Goal: Task Accomplishment & Management: Manage account settings

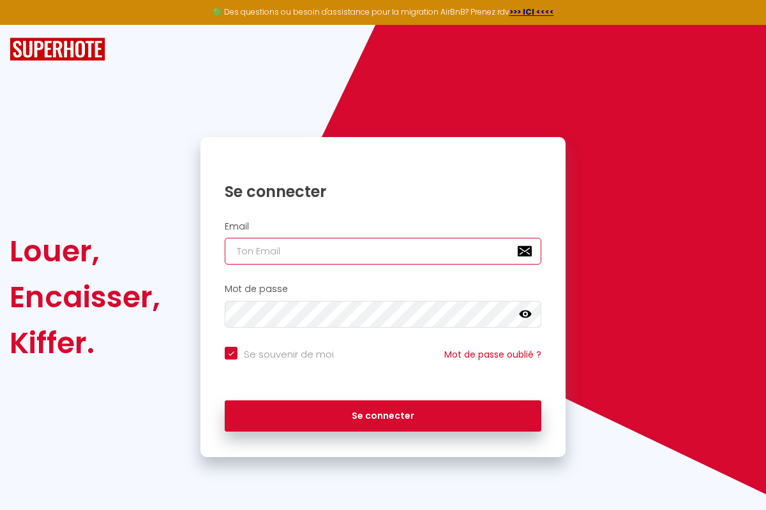
type input "[EMAIL_ADDRESS][DOMAIN_NAME]"
checkbox input "true"
type input "[EMAIL_ADDRESS][DOMAIN_NAME]"
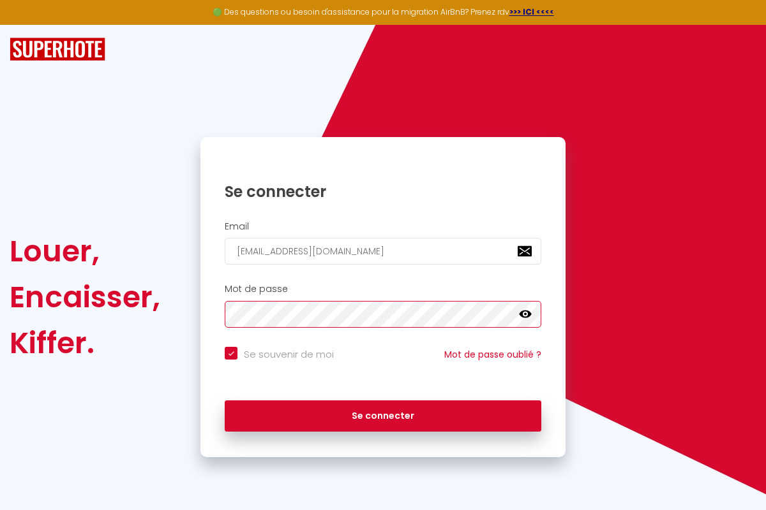
checkbox input "true"
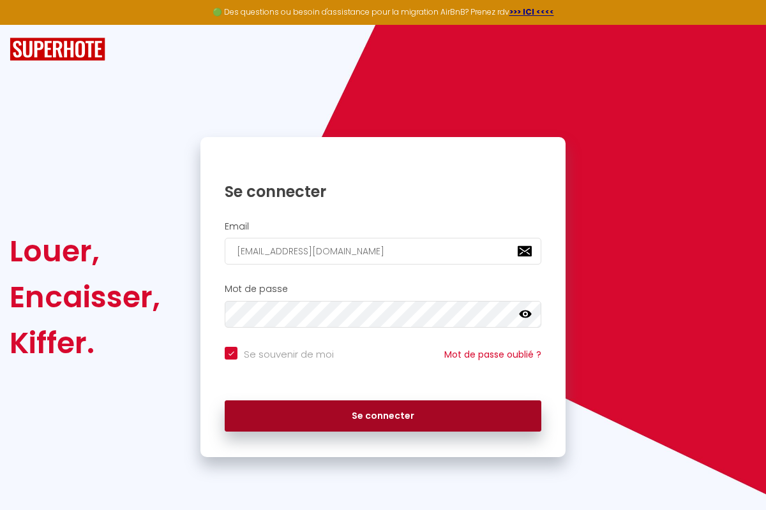
click at [383, 415] on button "Se connecter" at bounding box center [383, 417] width 316 height 32
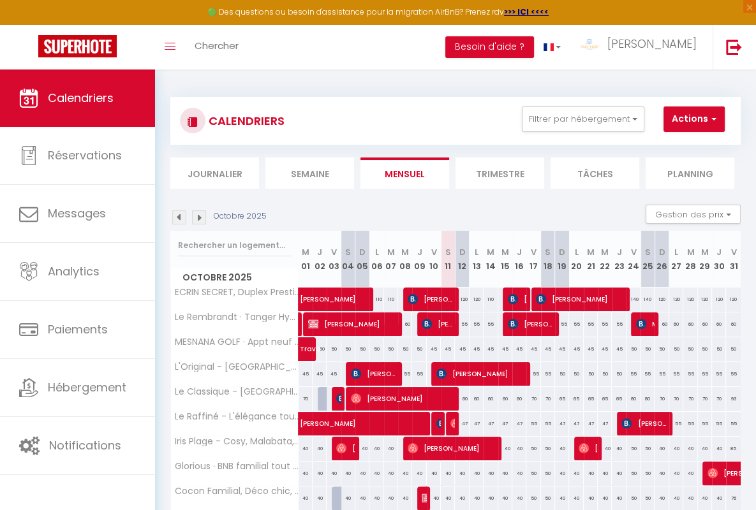
click at [309, 173] on li "Semaine" at bounding box center [309, 173] width 89 height 31
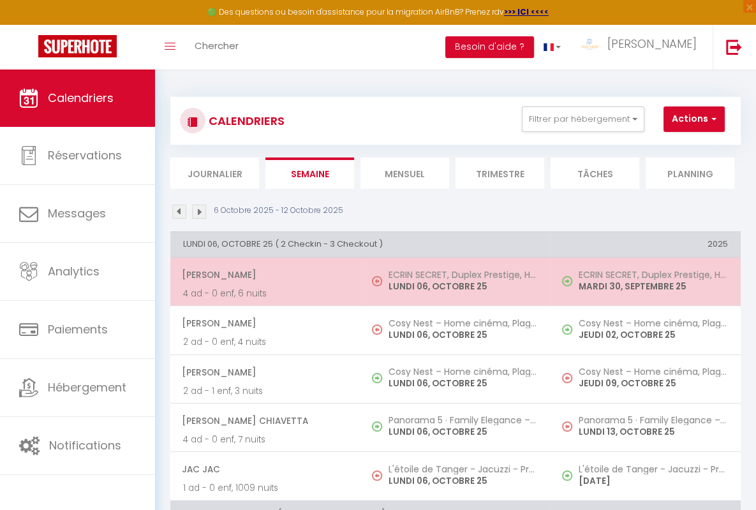
click at [263, 274] on span "[PERSON_NAME]" at bounding box center [265, 275] width 166 height 24
select select "OK"
select select "0"
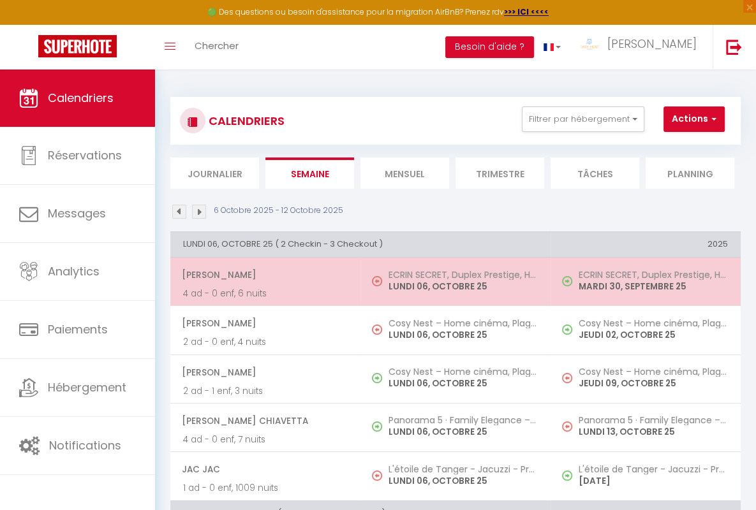
select select "1"
select select
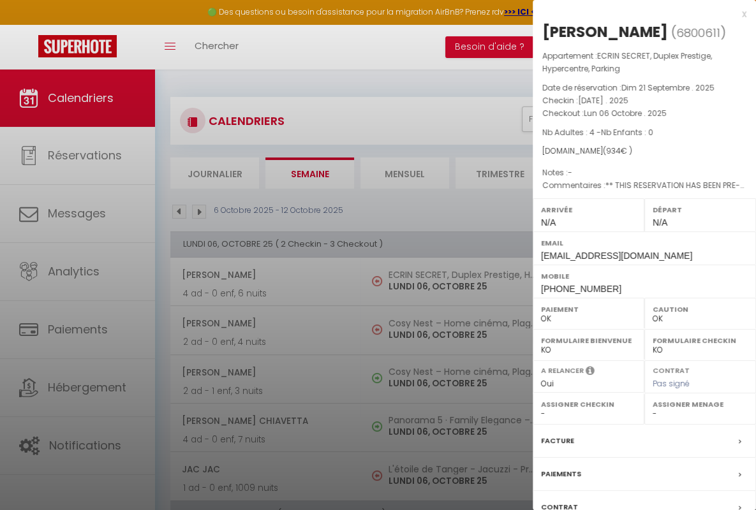
click at [634, 13] on div "x" at bounding box center [640, 13] width 214 height 15
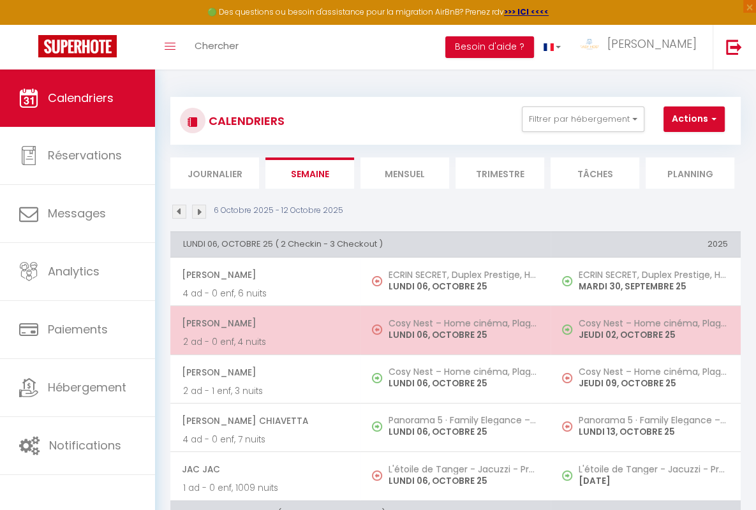
click at [263, 322] on span "[PERSON_NAME]" at bounding box center [265, 323] width 166 height 24
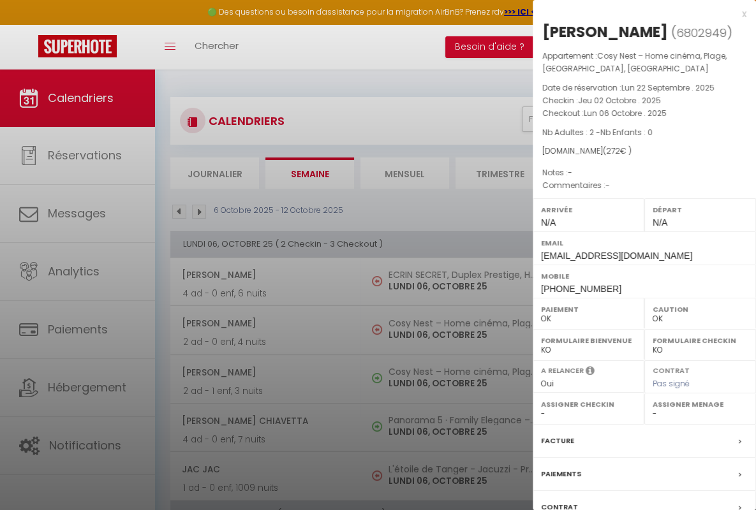
click at [634, 13] on div "x" at bounding box center [640, 13] width 214 height 15
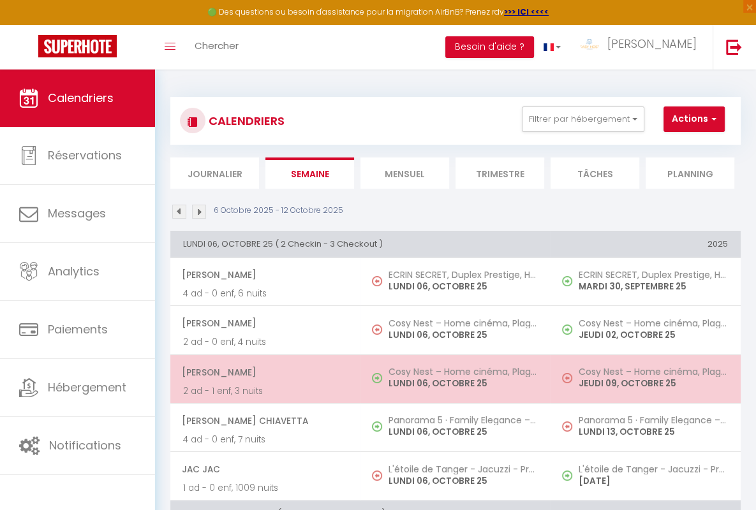
click at [263, 371] on span "[PERSON_NAME]" at bounding box center [265, 372] width 166 height 24
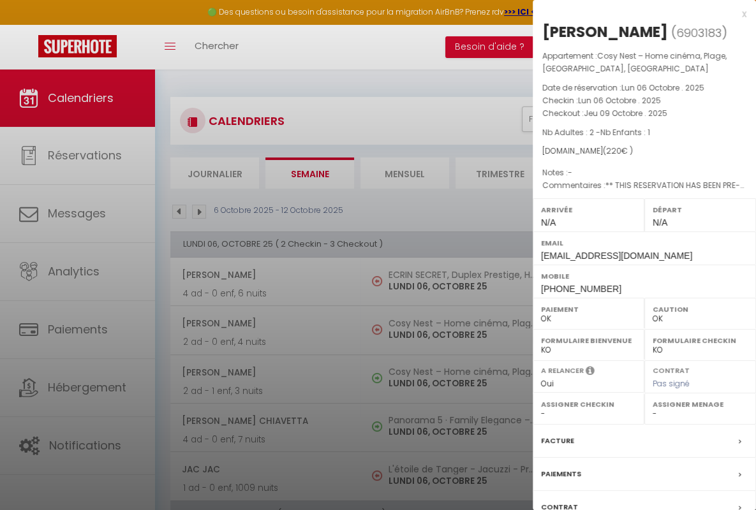
click at [634, 13] on div "x" at bounding box center [640, 13] width 214 height 15
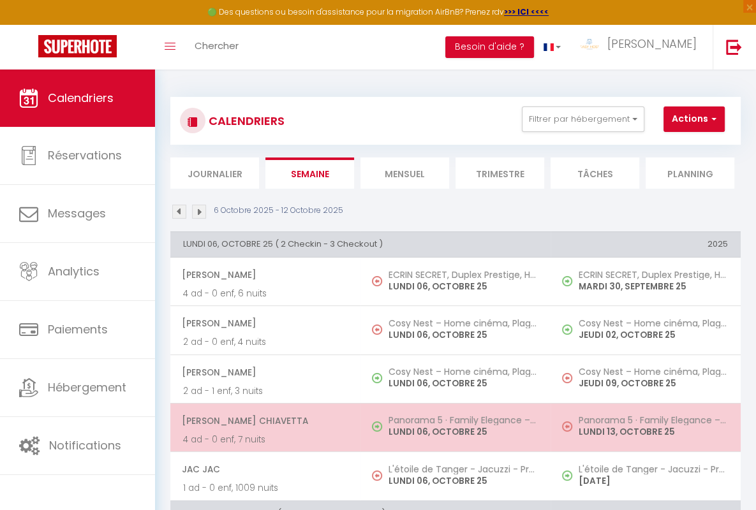
click at [263, 419] on span "[PERSON_NAME] Chiavetta" at bounding box center [265, 421] width 166 height 24
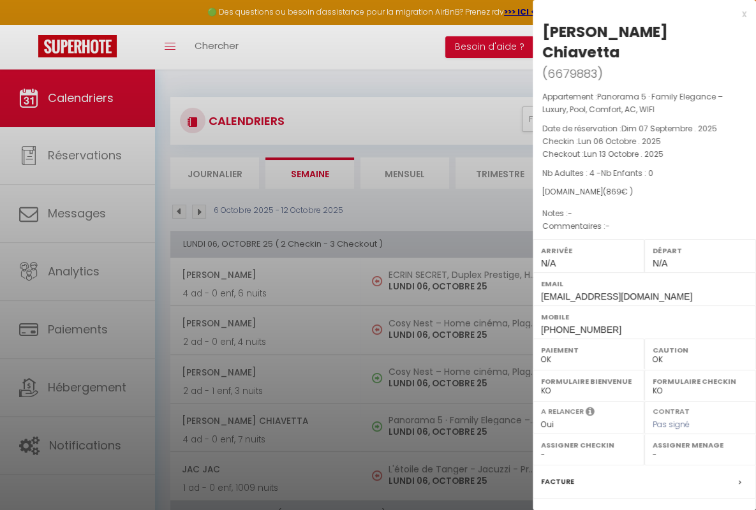
click at [634, 13] on div "x" at bounding box center [640, 13] width 214 height 15
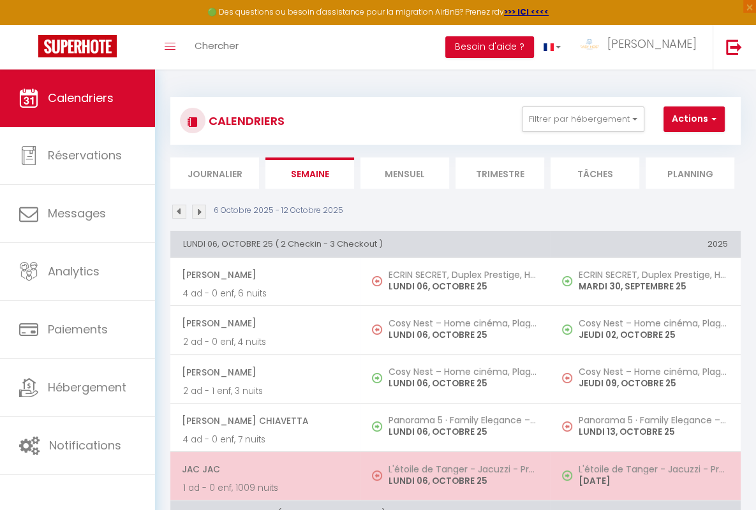
click at [263, 468] on span "JAC JAC" at bounding box center [265, 469] width 166 height 24
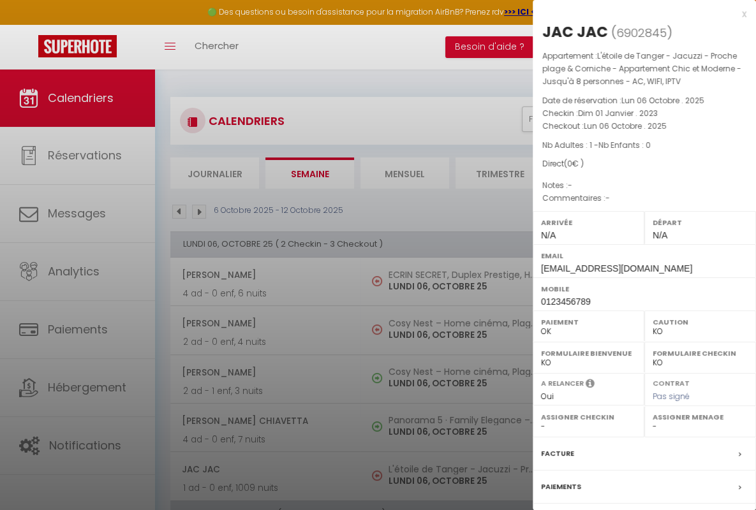
click at [634, 13] on div "x" at bounding box center [640, 13] width 214 height 15
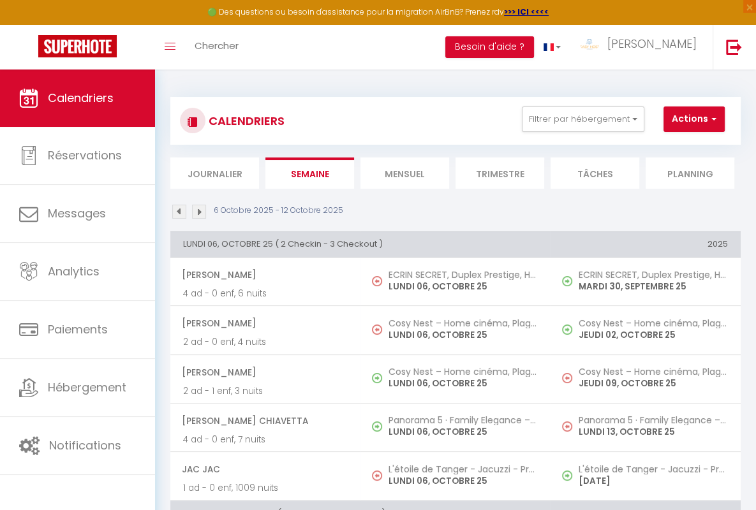
scroll to position [314, 0]
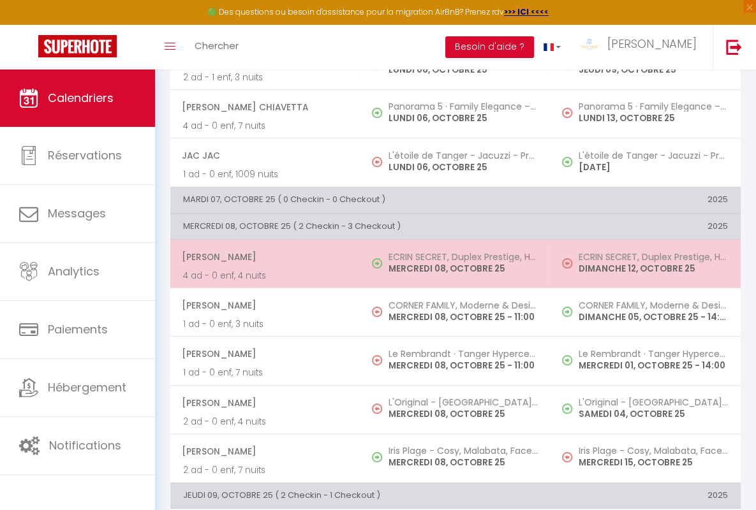
click at [263, 255] on span "[PERSON_NAME]" at bounding box center [265, 257] width 166 height 24
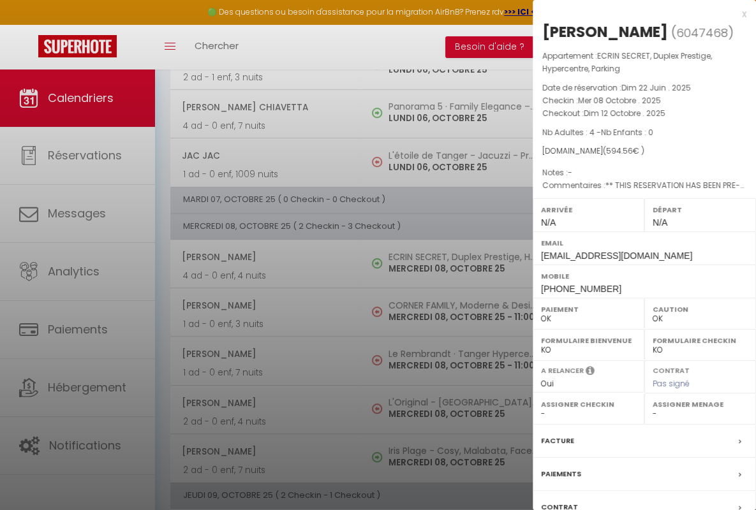
click at [634, 13] on div "x" at bounding box center [640, 13] width 214 height 15
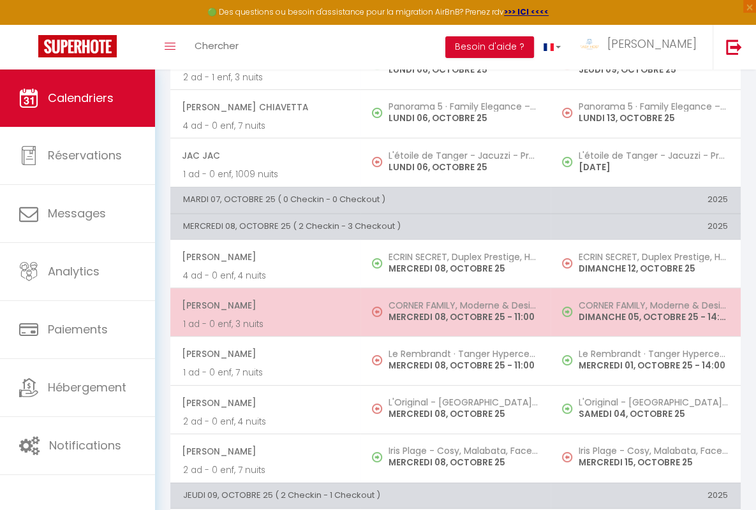
click at [263, 304] on span "[PERSON_NAME]" at bounding box center [265, 306] width 166 height 24
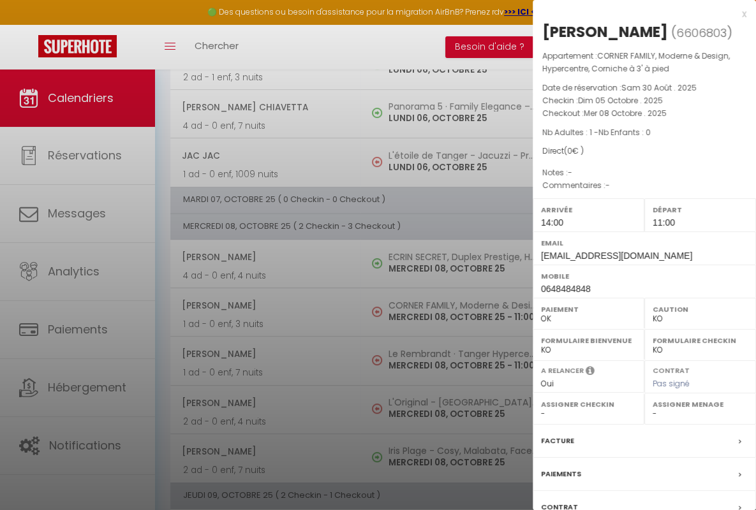
click at [634, 13] on div "x" at bounding box center [640, 13] width 214 height 15
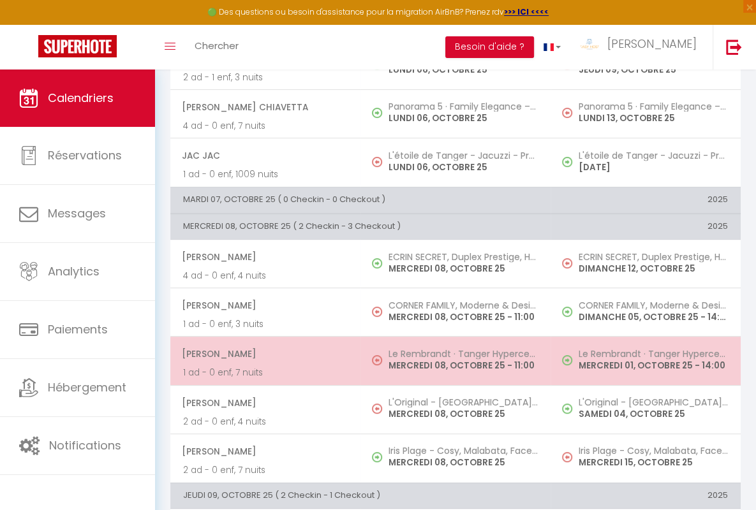
click at [263, 352] on span "[PERSON_NAME]" at bounding box center [265, 354] width 166 height 24
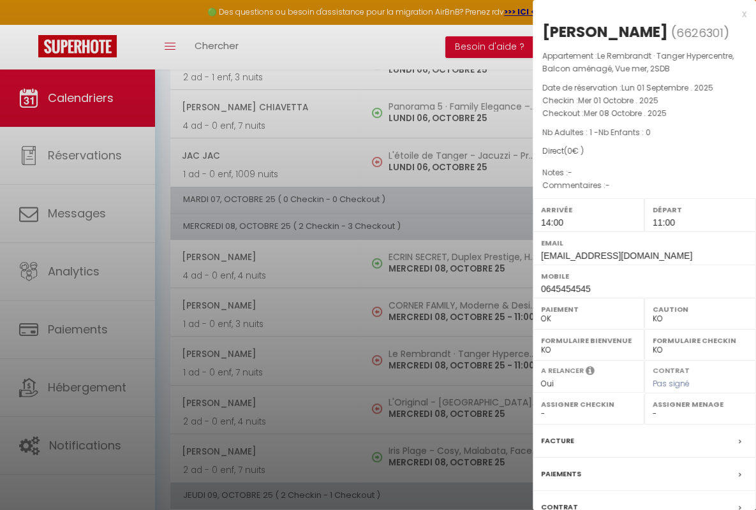
click at [634, 13] on div "x" at bounding box center [640, 13] width 214 height 15
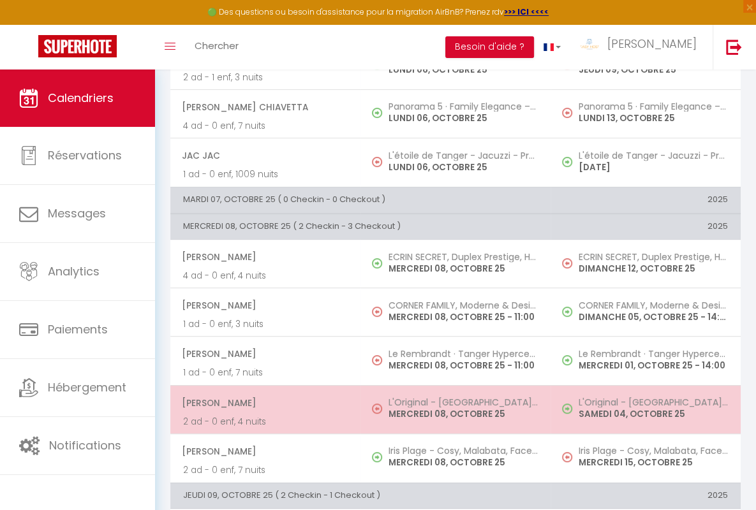
click at [263, 401] on span "[PERSON_NAME]" at bounding box center [265, 403] width 166 height 24
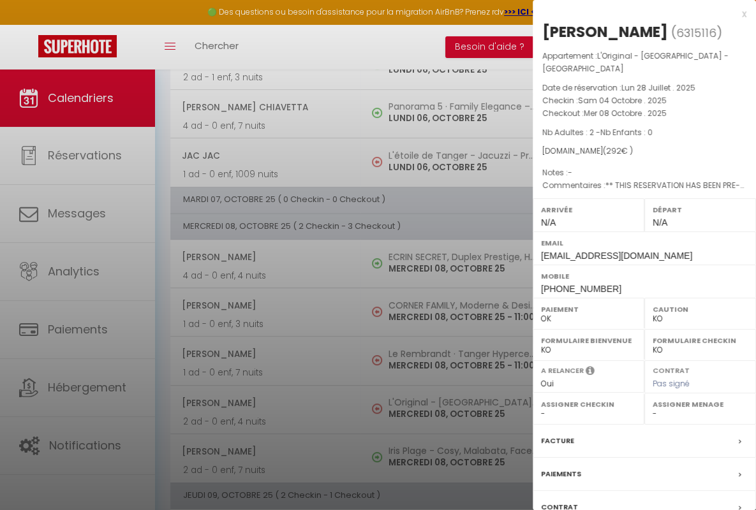
click at [634, 13] on div "x" at bounding box center [640, 13] width 214 height 15
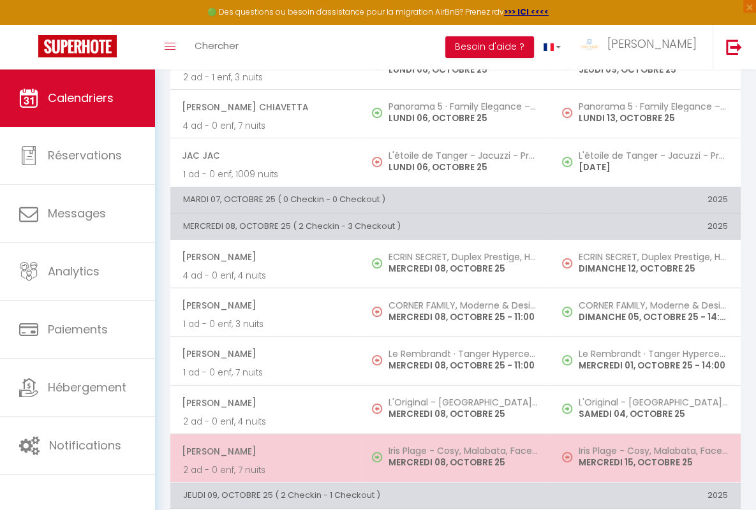
click at [263, 449] on span "[PERSON_NAME]" at bounding box center [265, 452] width 166 height 24
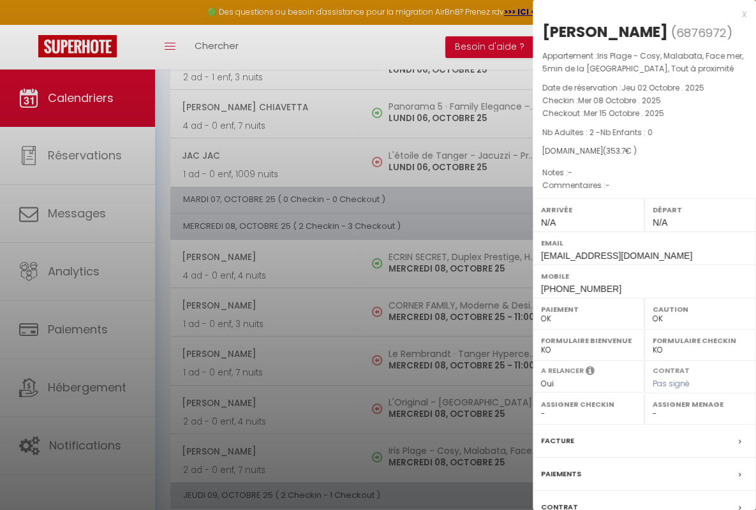
click at [634, 13] on div "x" at bounding box center [640, 13] width 214 height 15
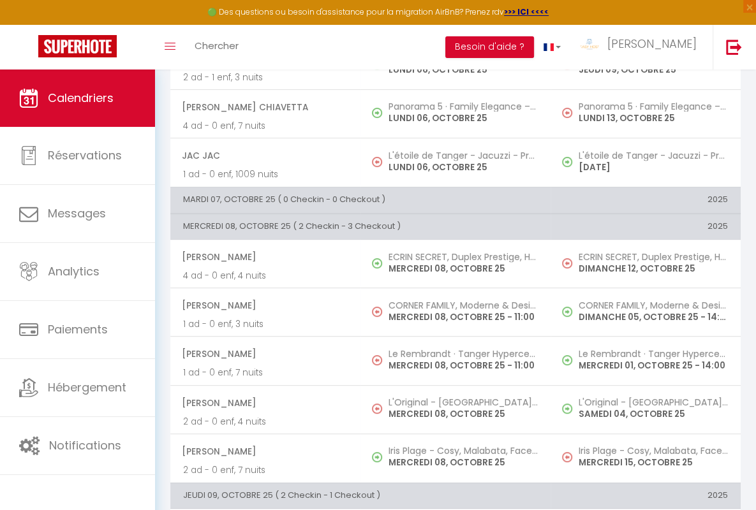
scroll to position [582, 0]
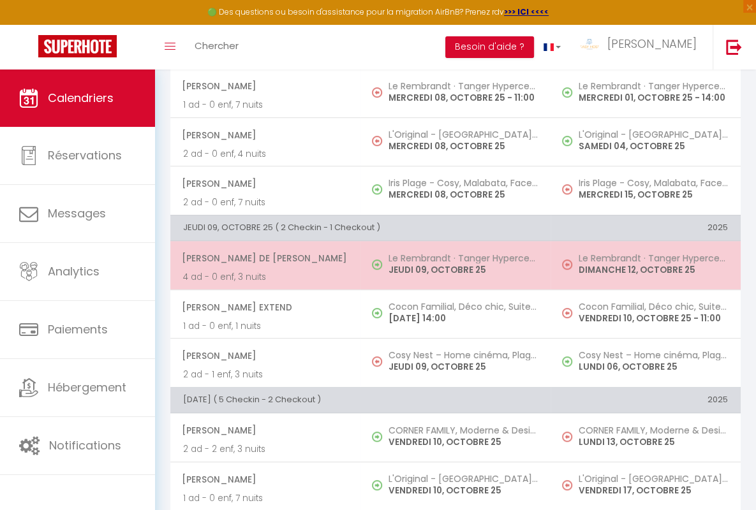
click at [263, 255] on span "[PERSON_NAME] De [PERSON_NAME]" at bounding box center [265, 258] width 166 height 24
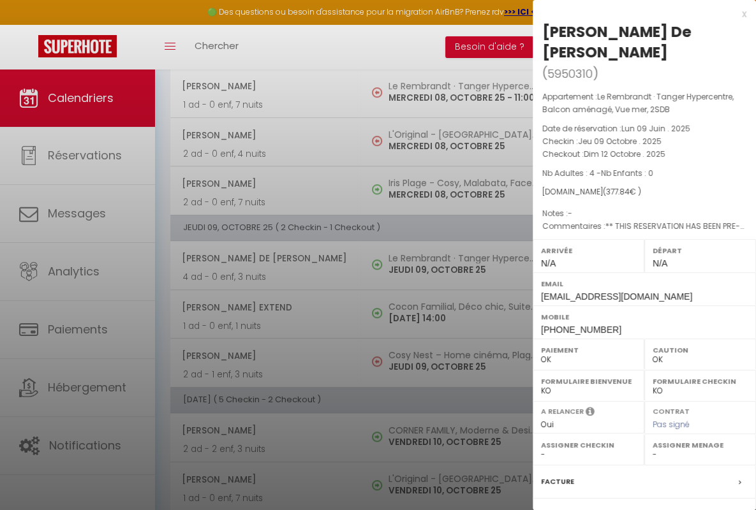
click at [634, 13] on div "x" at bounding box center [640, 13] width 214 height 15
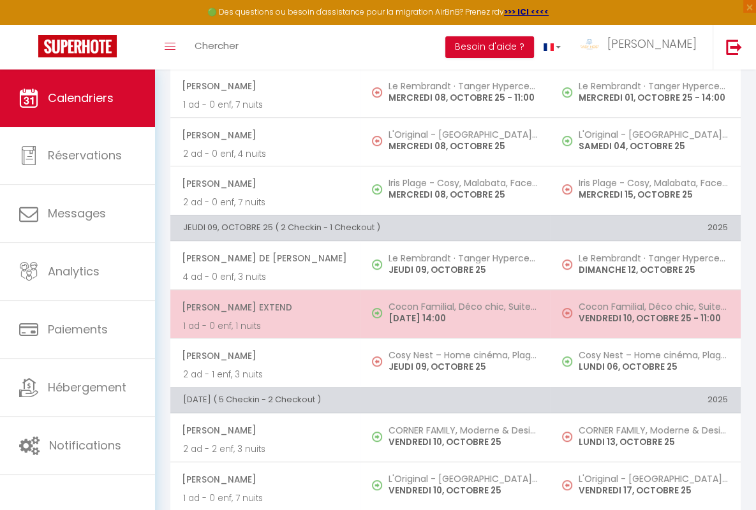
click at [263, 304] on span "[PERSON_NAME] Extend" at bounding box center [265, 307] width 166 height 24
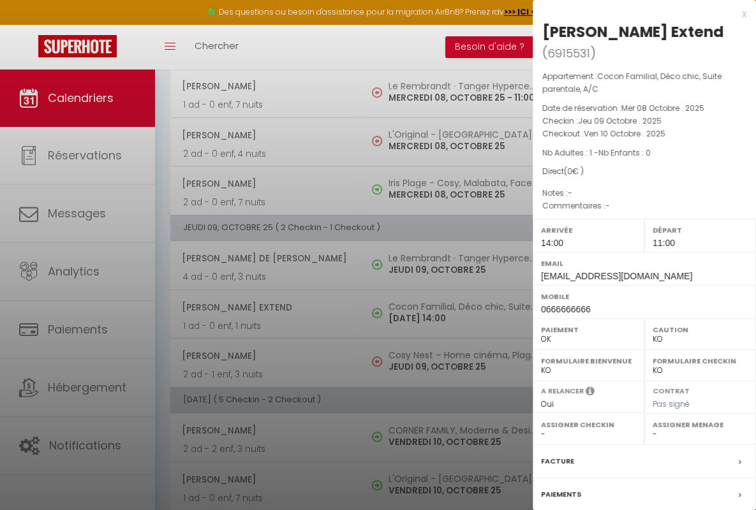
click at [634, 13] on div "x" at bounding box center [640, 13] width 214 height 15
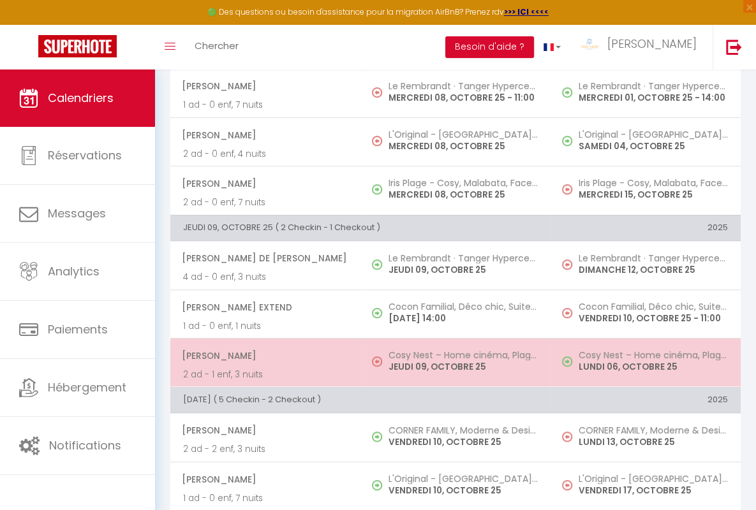
click at [263, 352] on span "[PERSON_NAME]" at bounding box center [265, 356] width 166 height 24
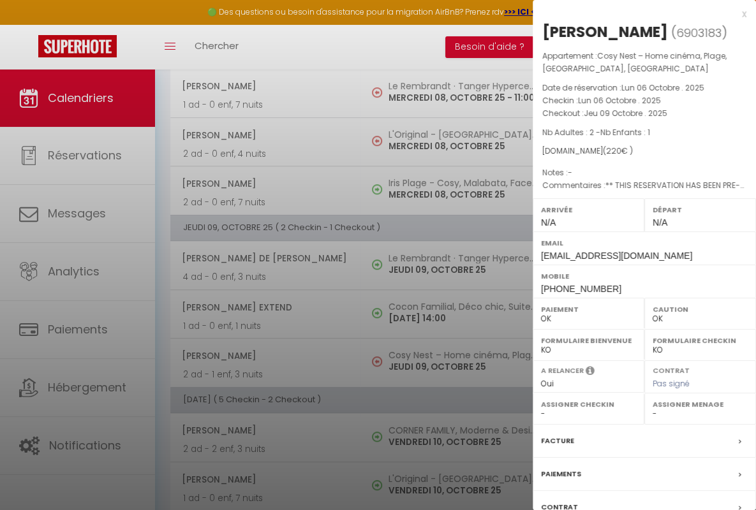
click at [634, 13] on div "x" at bounding box center [640, 13] width 214 height 15
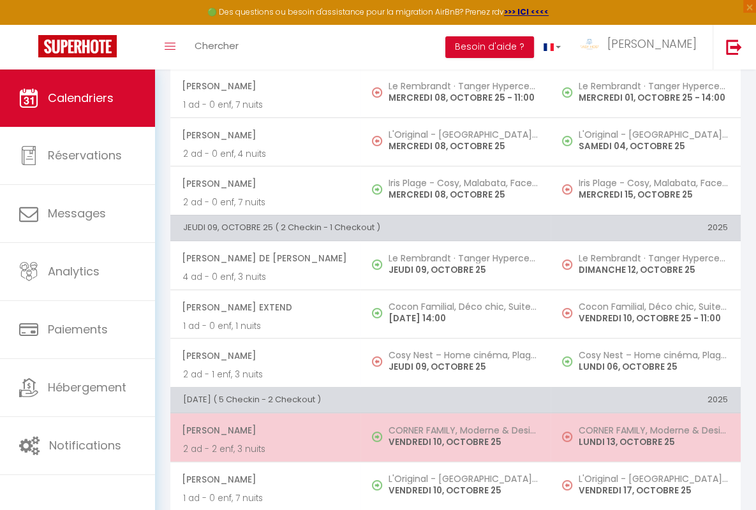
click at [263, 427] on span "[PERSON_NAME]" at bounding box center [265, 431] width 166 height 24
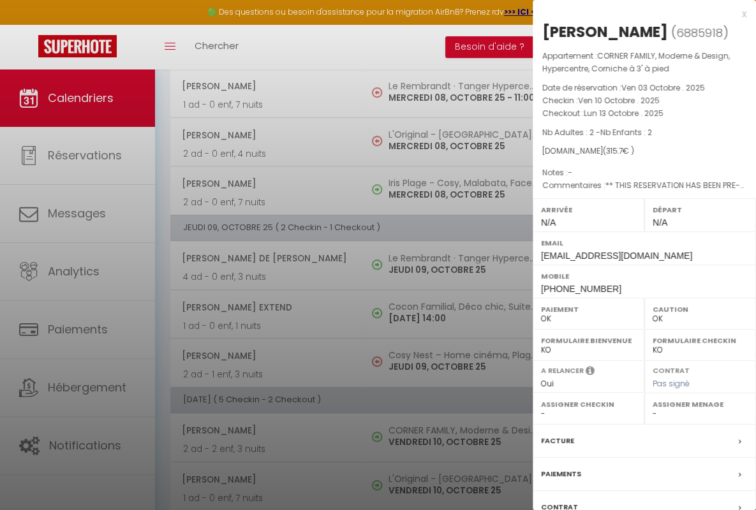
click at [634, 13] on div "x" at bounding box center [640, 13] width 214 height 15
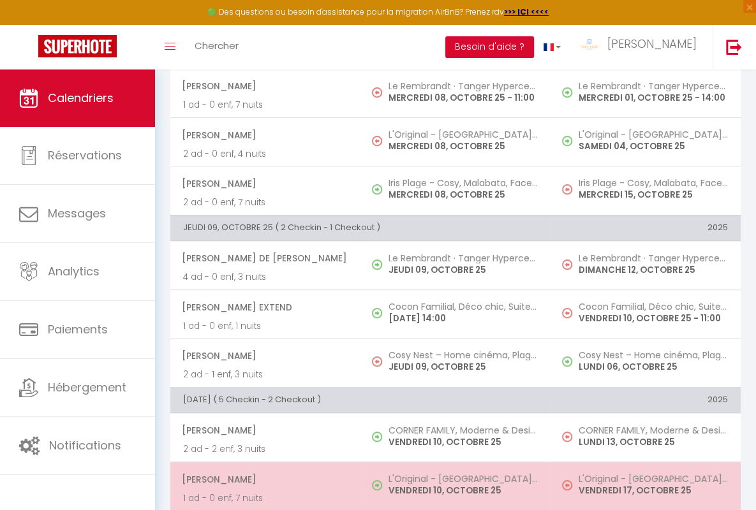
click at [263, 475] on span "[PERSON_NAME]" at bounding box center [265, 480] width 166 height 24
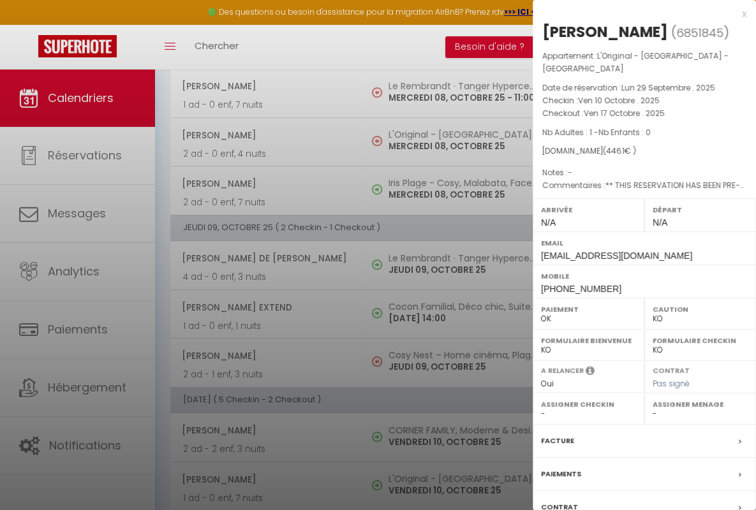
click at [634, 13] on div "x" at bounding box center [640, 13] width 214 height 15
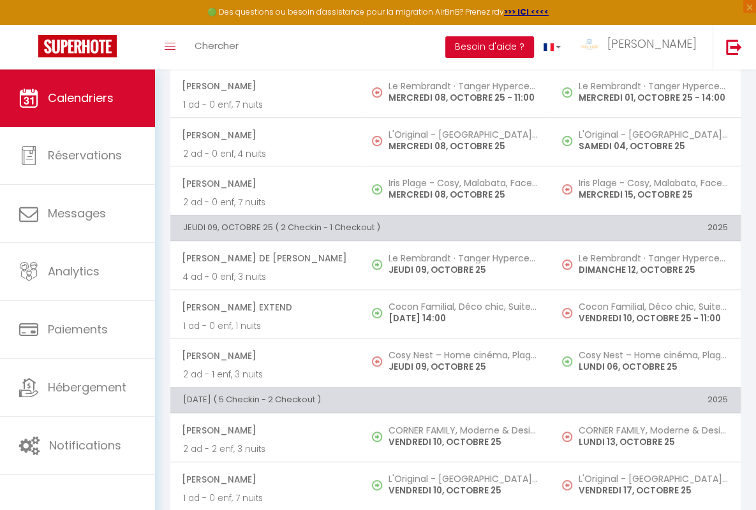
scroll to position [851, 0]
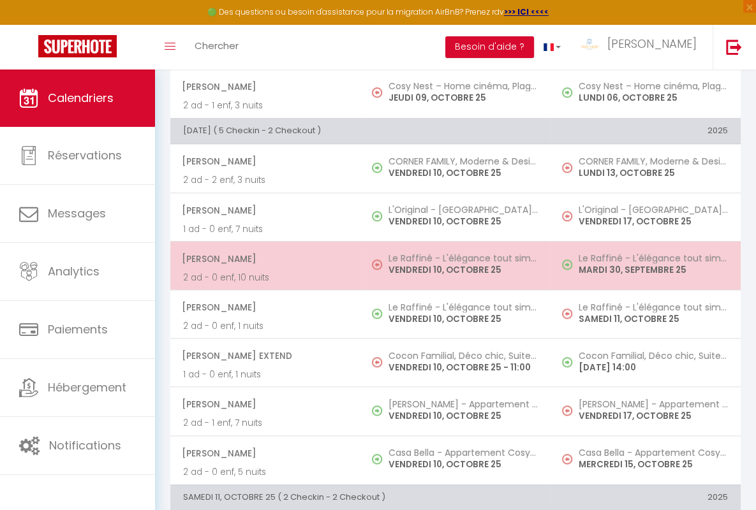
click at [263, 255] on span "[PERSON_NAME]" at bounding box center [265, 259] width 166 height 24
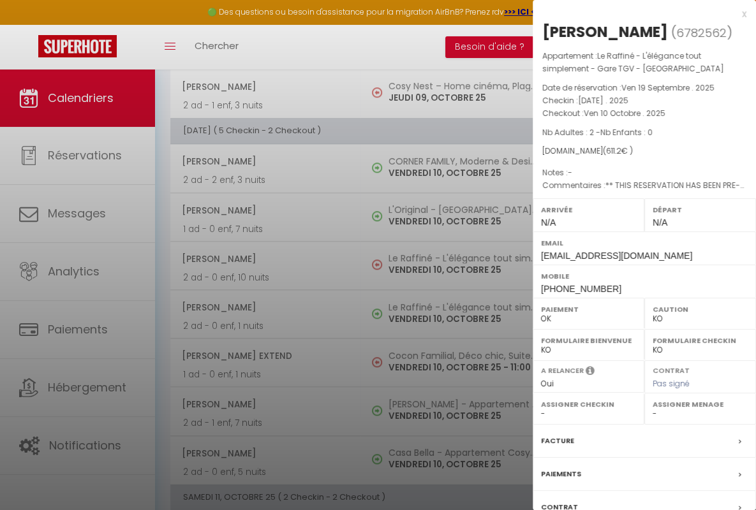
click at [634, 13] on div "x" at bounding box center [640, 13] width 214 height 15
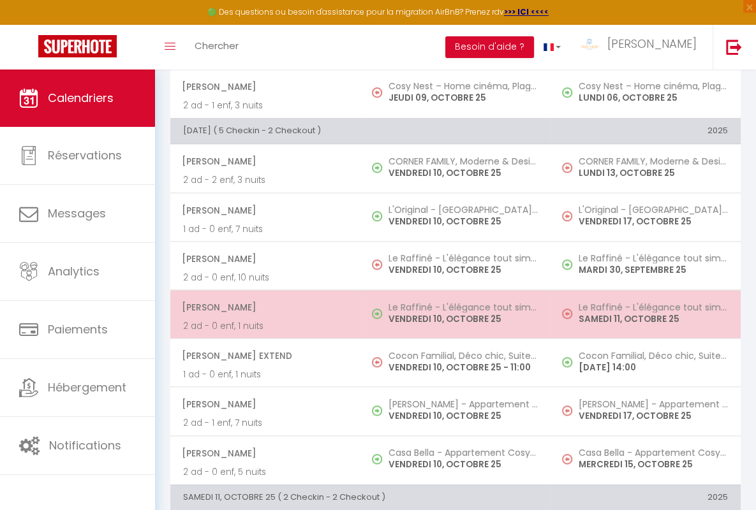
click at [263, 303] on span "[PERSON_NAME]" at bounding box center [265, 307] width 166 height 24
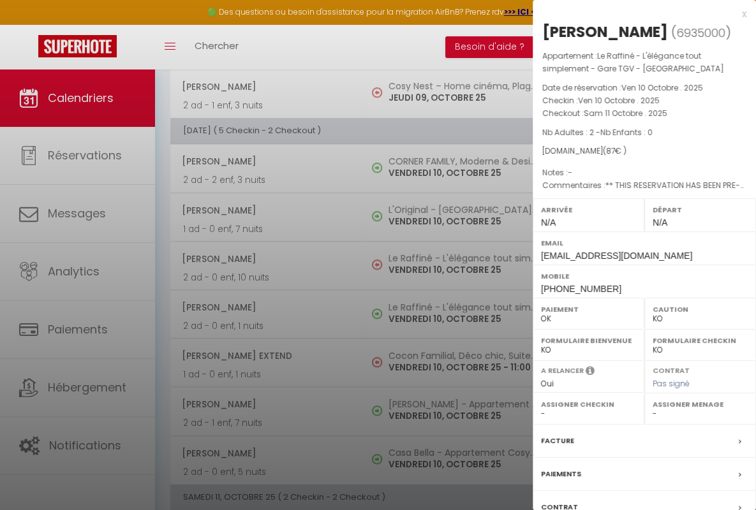
click at [634, 13] on div "x" at bounding box center [640, 13] width 214 height 15
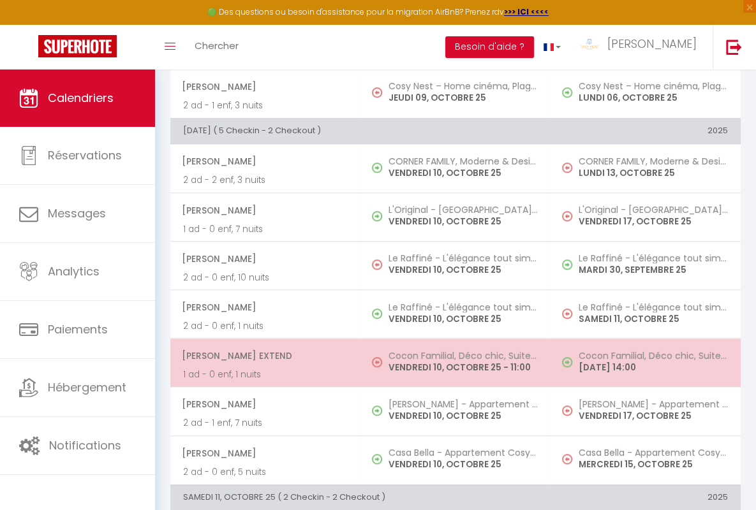
click at [263, 352] on span "[PERSON_NAME] Extend" at bounding box center [265, 356] width 166 height 24
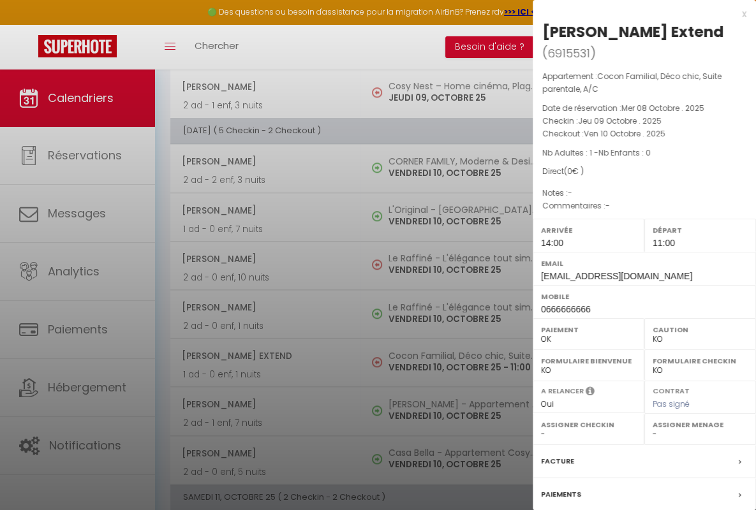
click at [634, 13] on div "x" at bounding box center [640, 13] width 214 height 15
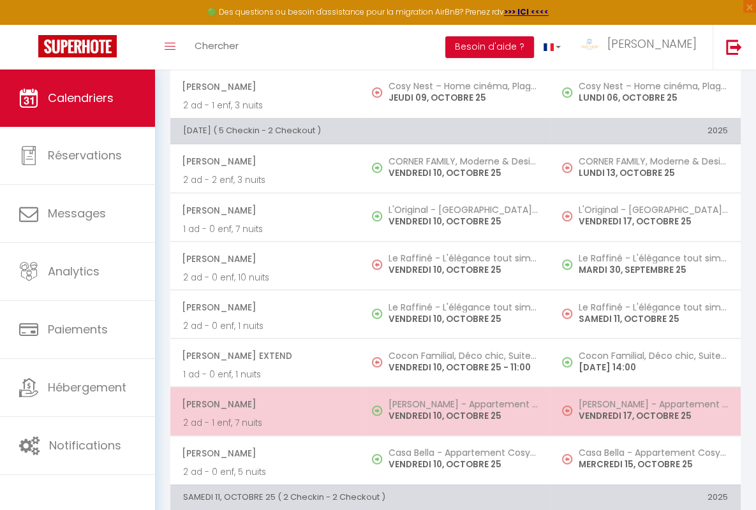
click at [263, 400] on span "[PERSON_NAME]" at bounding box center [265, 404] width 166 height 24
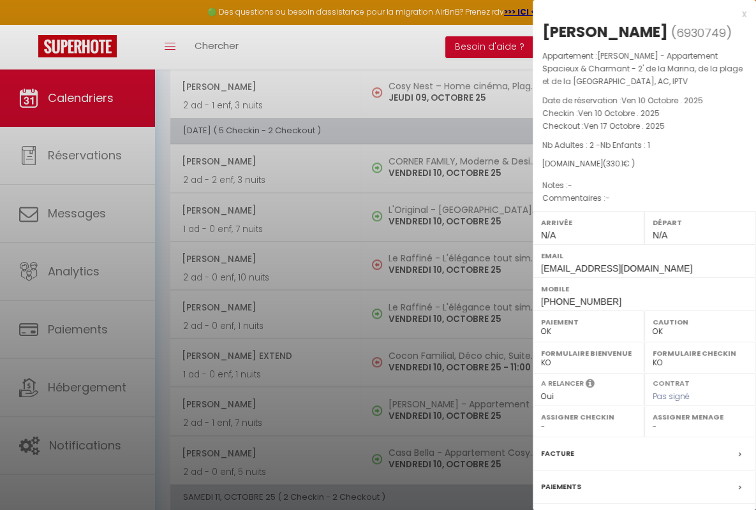
click at [634, 13] on div "x" at bounding box center [640, 13] width 214 height 15
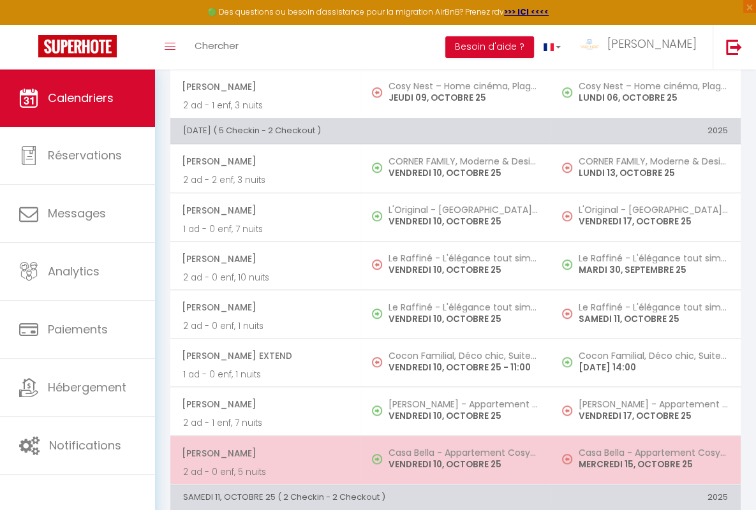
click at [263, 449] on span "[PERSON_NAME]" at bounding box center [265, 454] width 166 height 24
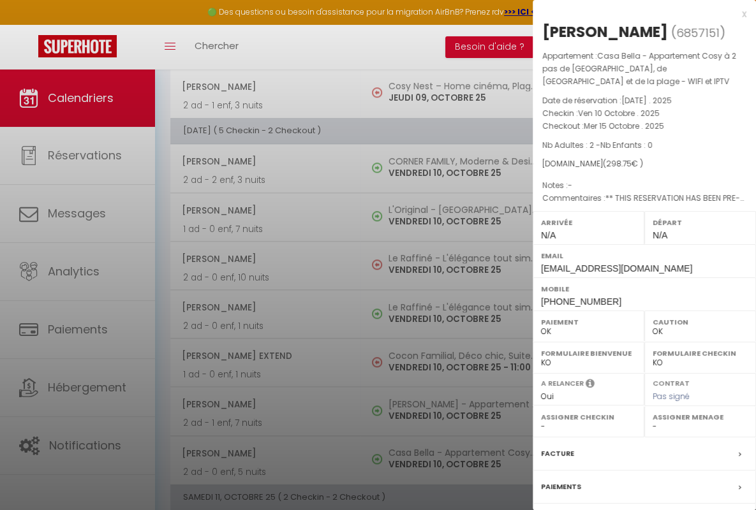
click at [634, 13] on div "x" at bounding box center [640, 13] width 214 height 15
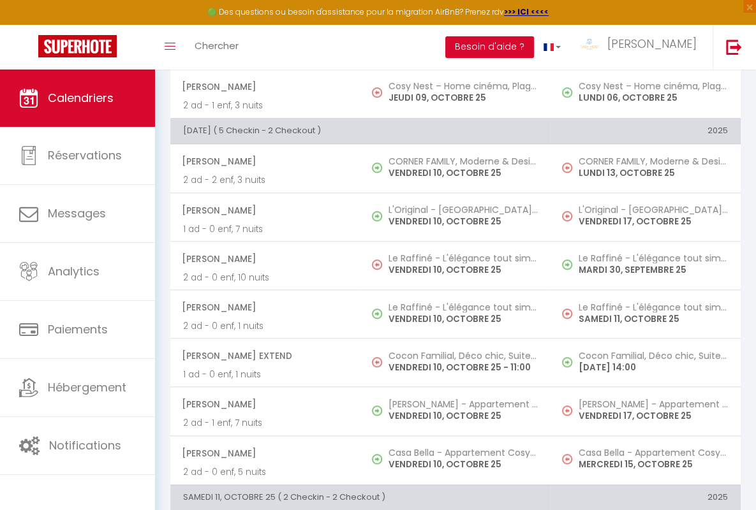
scroll to position [1120, 0]
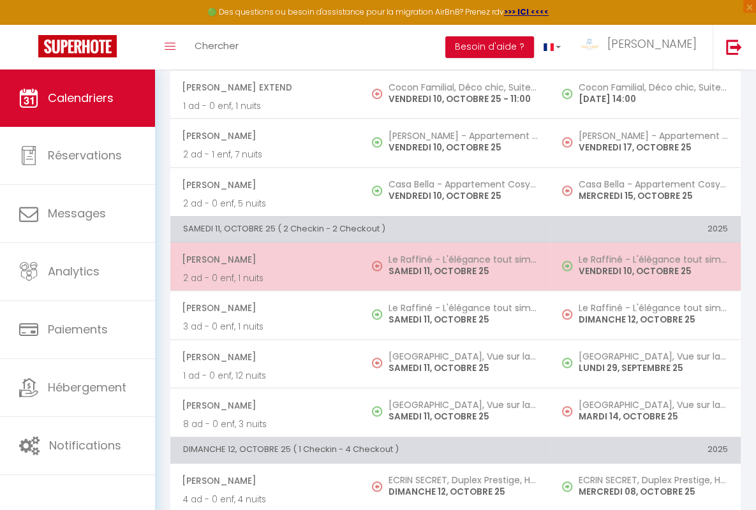
click at [263, 255] on span "[PERSON_NAME]" at bounding box center [265, 260] width 166 height 24
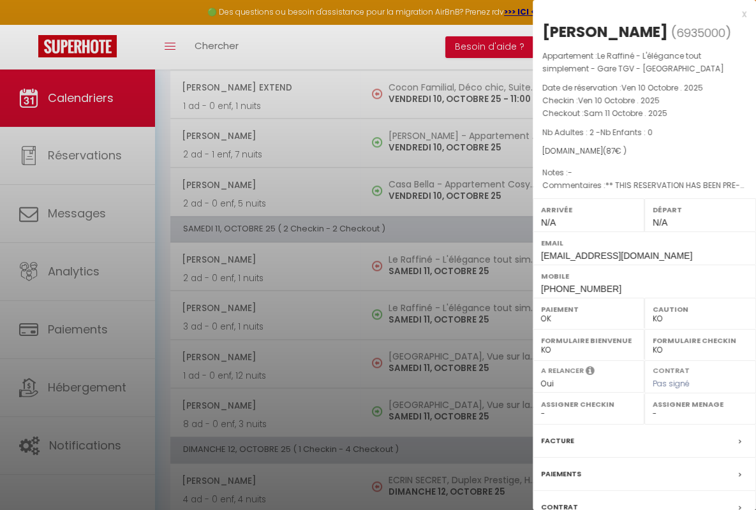
click at [634, 13] on div "x" at bounding box center [640, 13] width 214 height 15
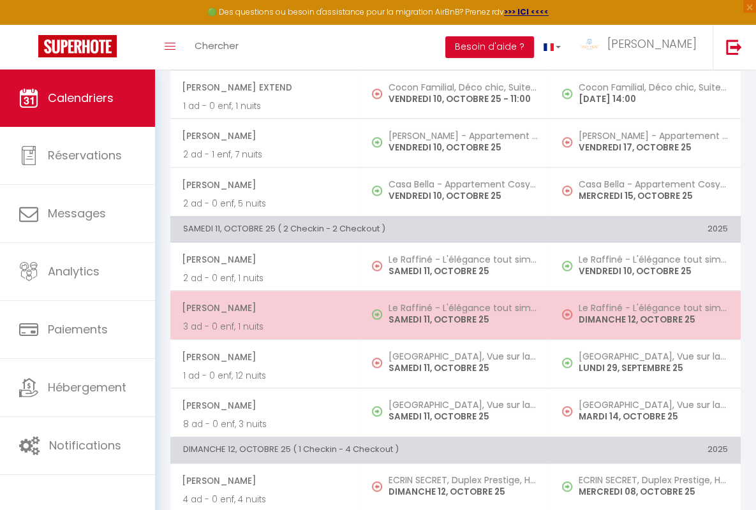
click at [263, 304] on span "[PERSON_NAME]" at bounding box center [265, 308] width 166 height 24
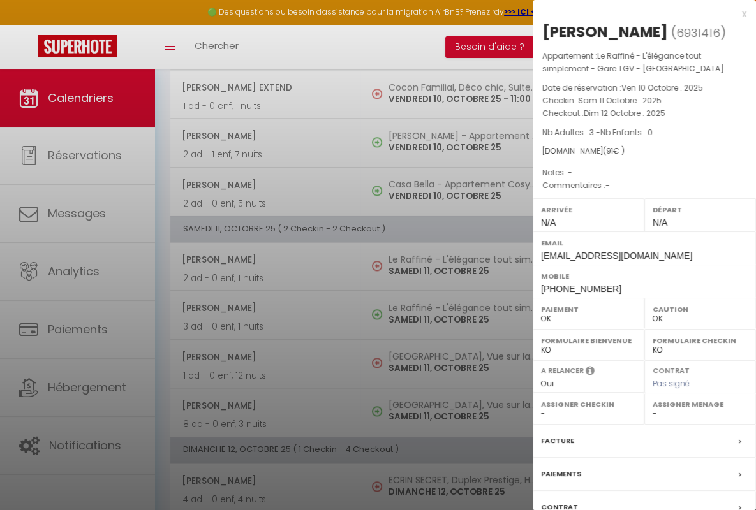
click at [634, 13] on div "x" at bounding box center [640, 13] width 214 height 15
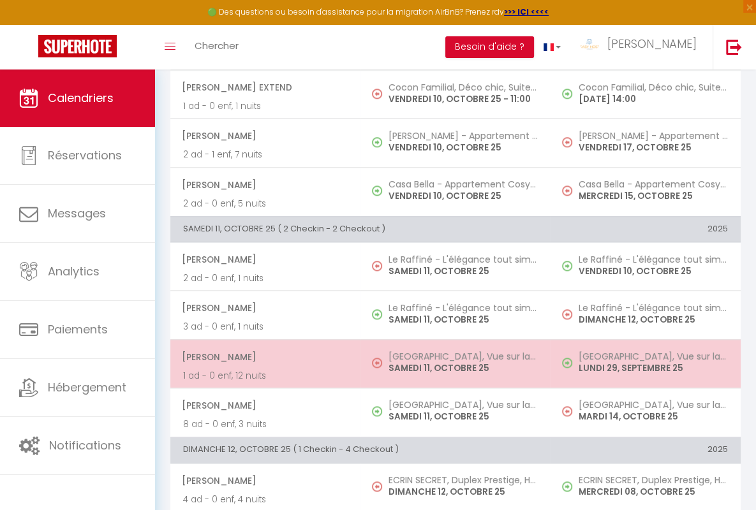
click at [263, 352] on span "[PERSON_NAME]" at bounding box center [265, 357] width 166 height 24
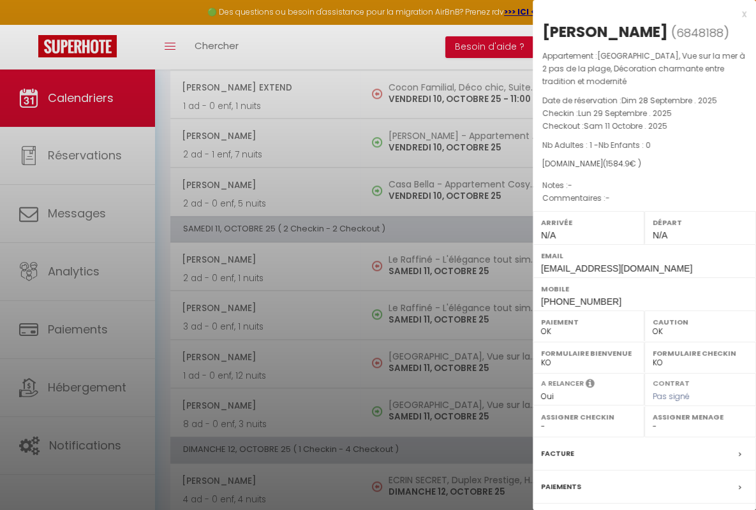
click at [634, 13] on div "x" at bounding box center [640, 13] width 214 height 15
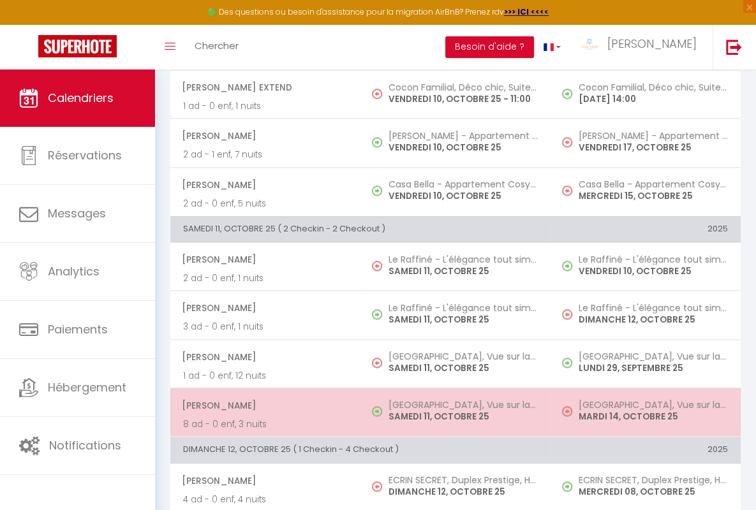
click at [263, 401] on span "[PERSON_NAME]" at bounding box center [265, 406] width 166 height 24
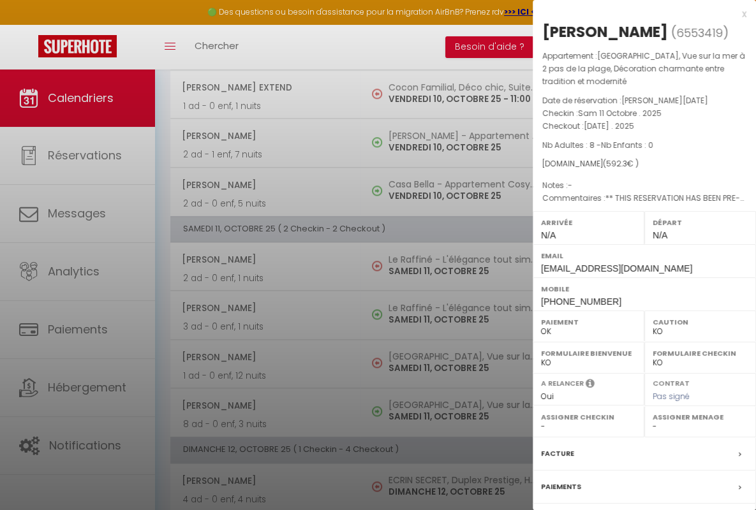
click at [634, 13] on div "x" at bounding box center [640, 13] width 214 height 15
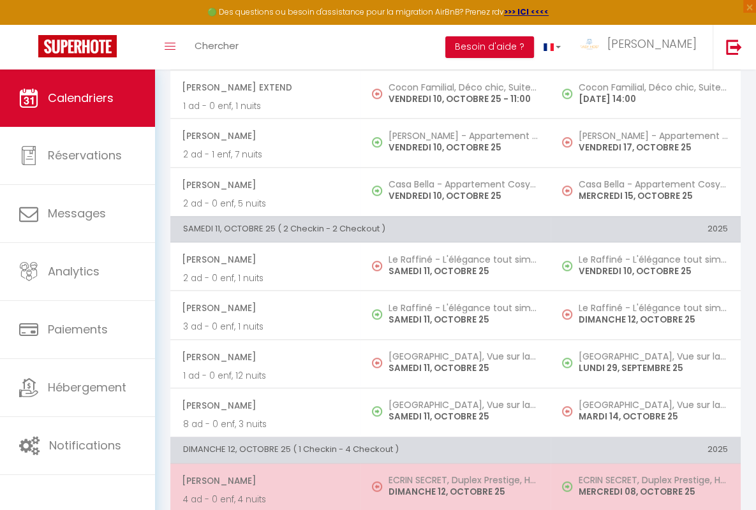
click at [263, 475] on span "[PERSON_NAME]" at bounding box center [265, 481] width 166 height 24
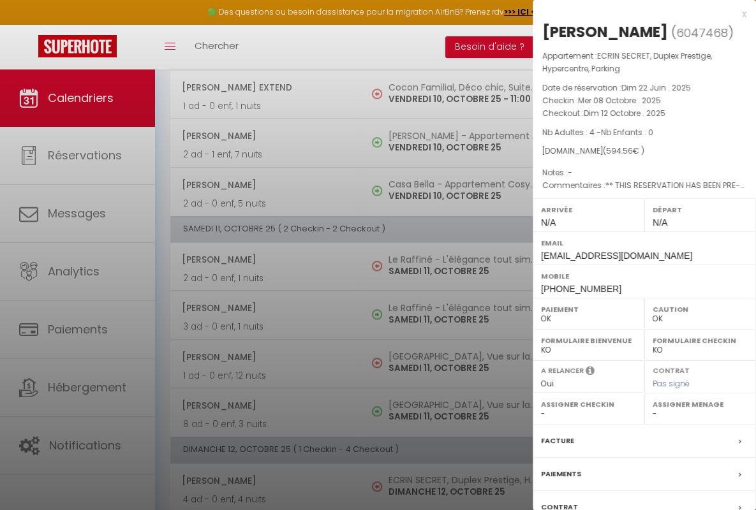
click at [634, 13] on div "x" at bounding box center [640, 13] width 214 height 15
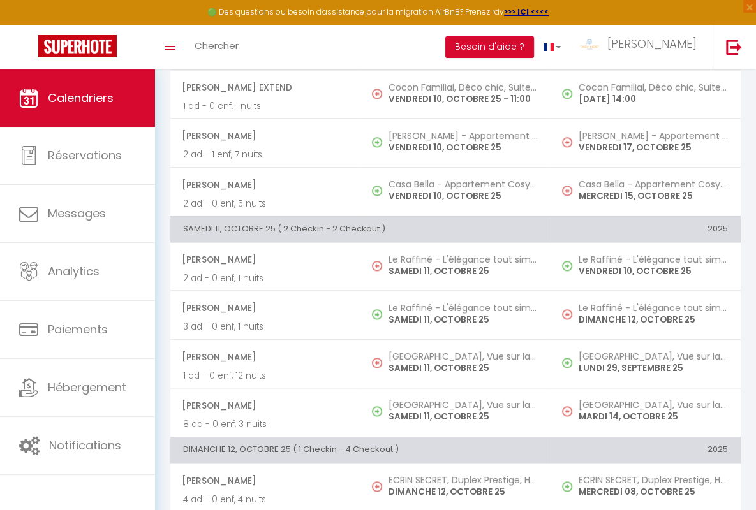
scroll to position [1335, 0]
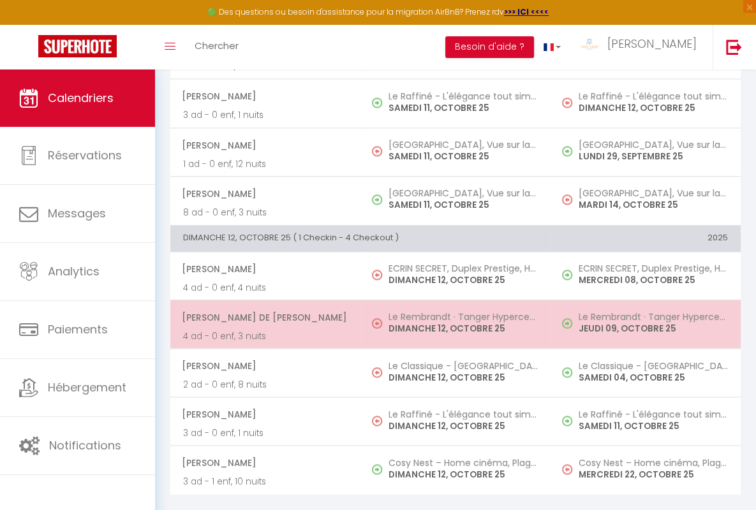
click at [263, 308] on span "[PERSON_NAME] De [PERSON_NAME]" at bounding box center [265, 318] width 166 height 24
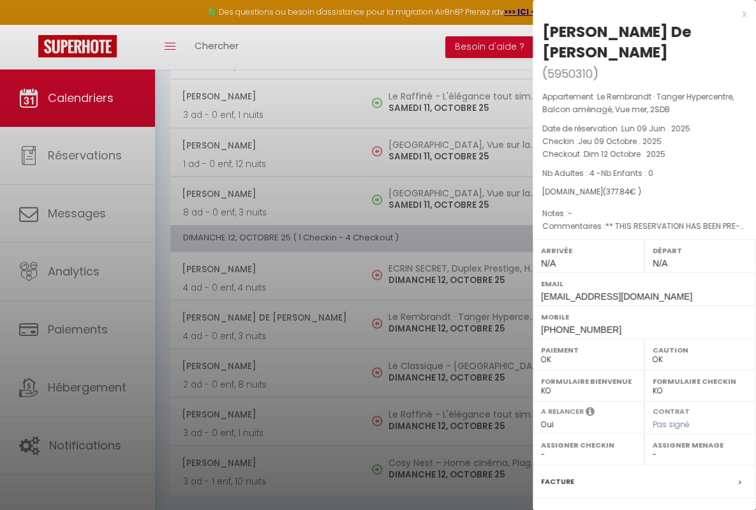
click at [634, 13] on div "x" at bounding box center [640, 13] width 214 height 15
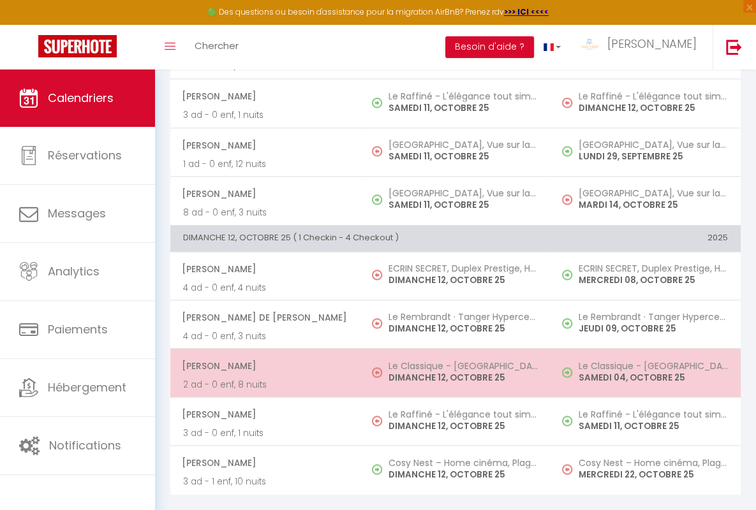
click at [263, 357] on span "[PERSON_NAME]" at bounding box center [265, 366] width 166 height 24
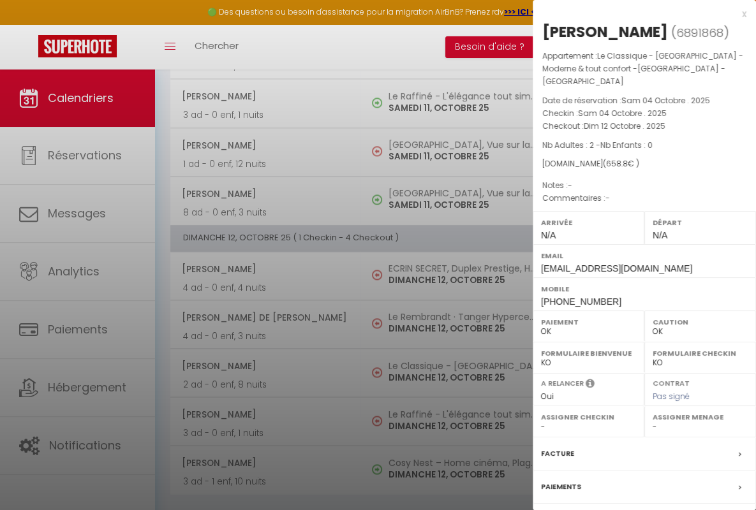
click at [634, 13] on div "x" at bounding box center [640, 13] width 214 height 15
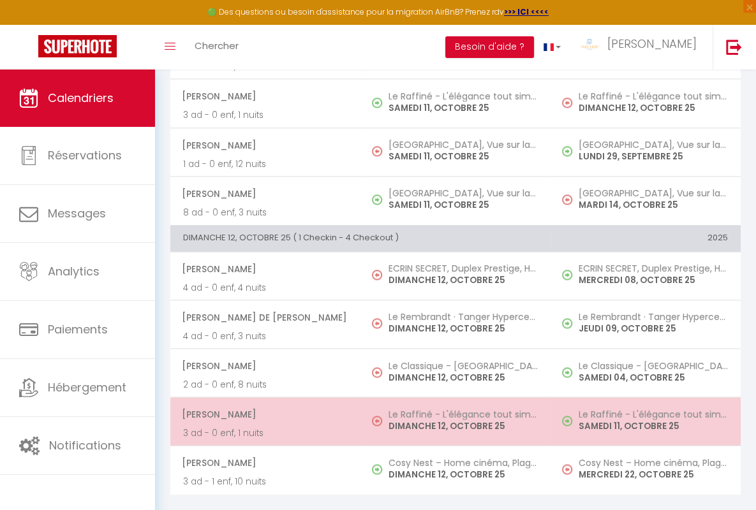
click at [263, 405] on span "[PERSON_NAME]" at bounding box center [265, 415] width 166 height 24
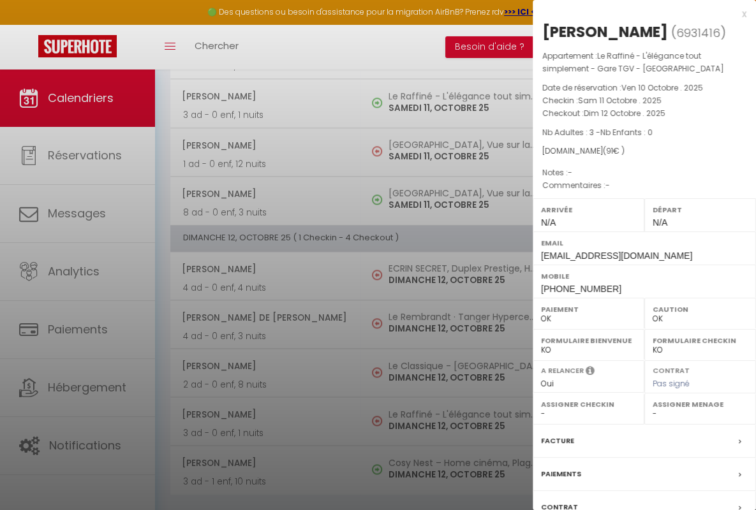
click at [634, 13] on div "x" at bounding box center [640, 13] width 214 height 15
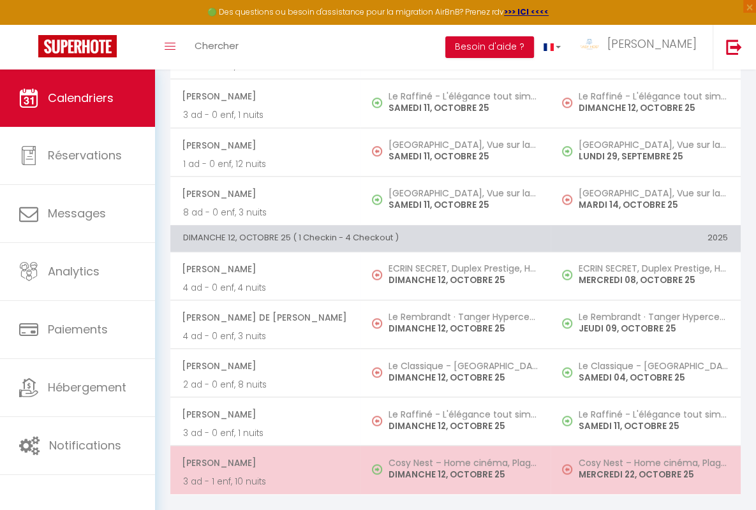
click at [263, 454] on span "[PERSON_NAME]" at bounding box center [265, 463] width 166 height 24
select select "KO"
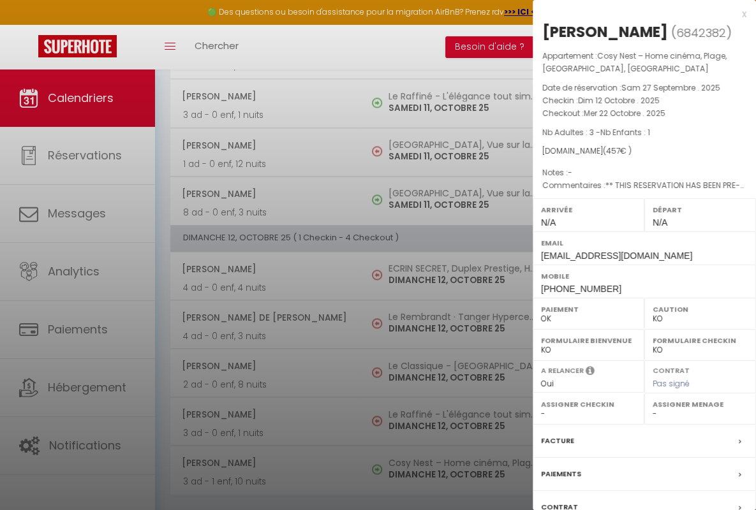
click at [634, 13] on div "x" at bounding box center [640, 13] width 214 height 15
